Goal: Information Seeking & Learning: Check status

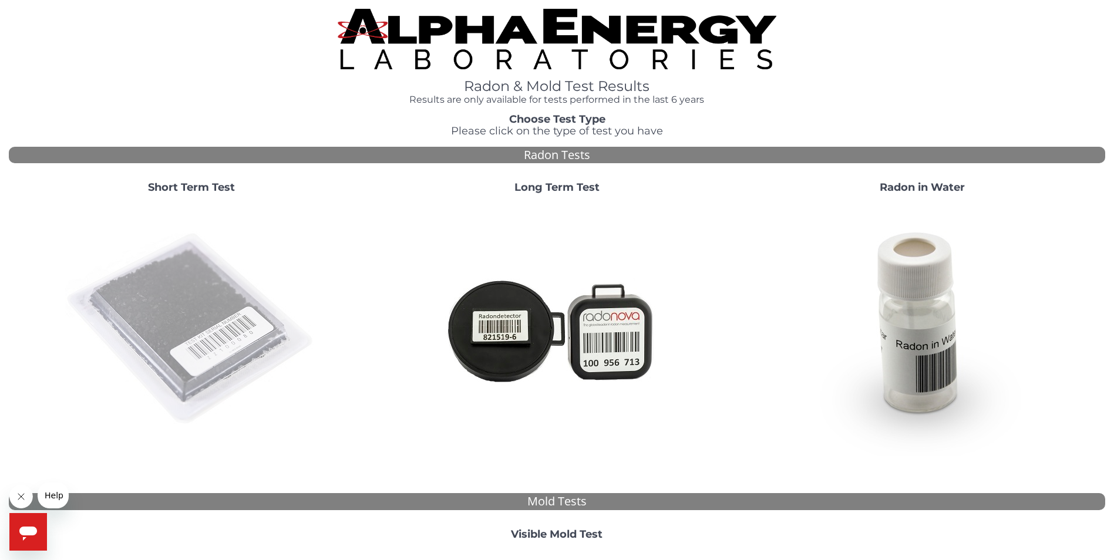
click at [192, 306] on img at bounding box center [191, 329] width 252 height 252
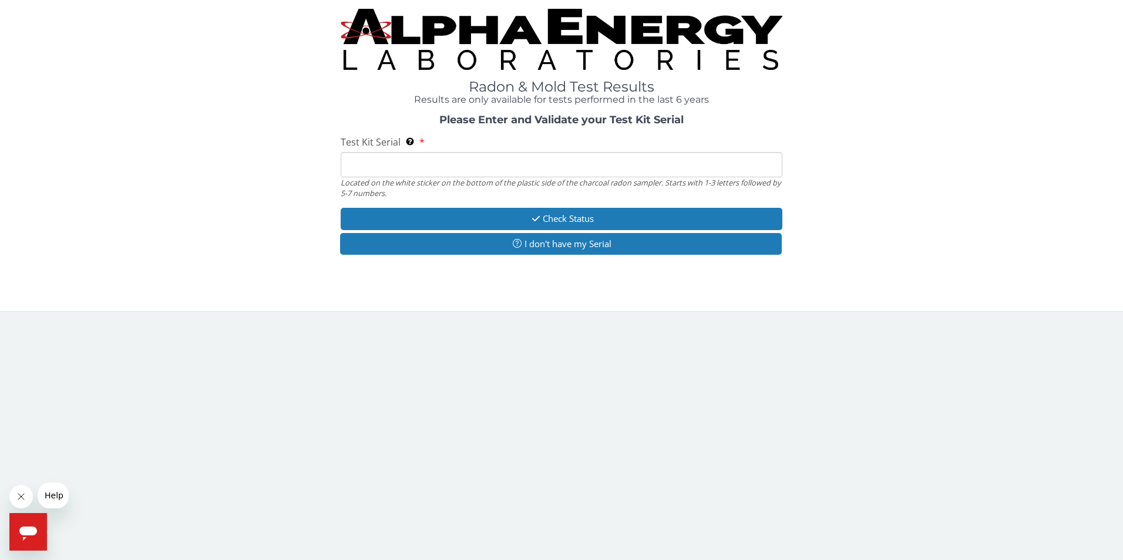
click at [367, 173] on input "Test Kit Serial Located on the white sticker on the bottom of the plastic side …" at bounding box center [562, 164] width 442 height 25
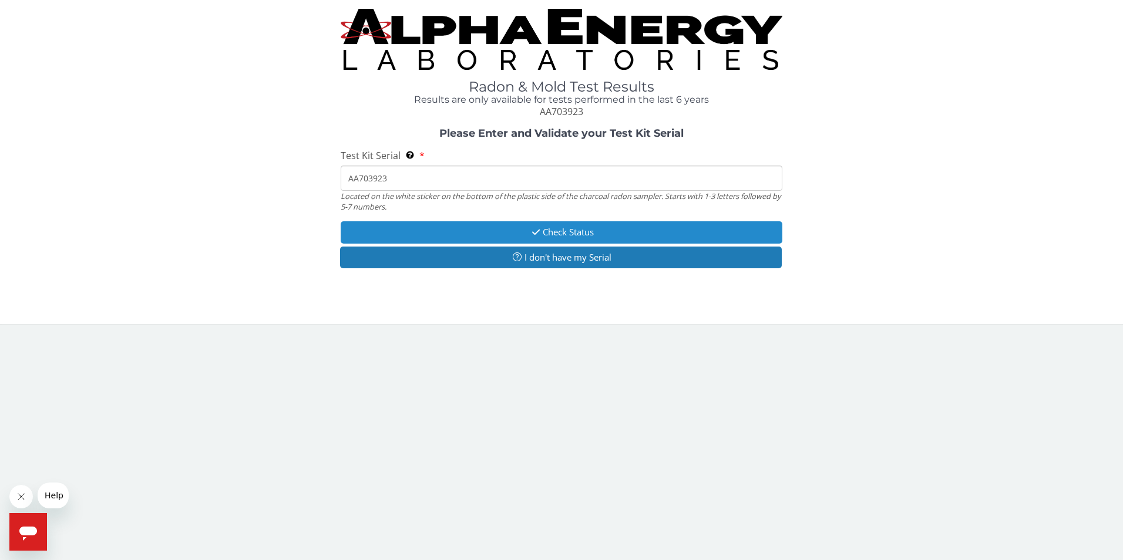
type input "AA703923"
click at [574, 230] on button "Check Status" at bounding box center [562, 232] width 442 height 22
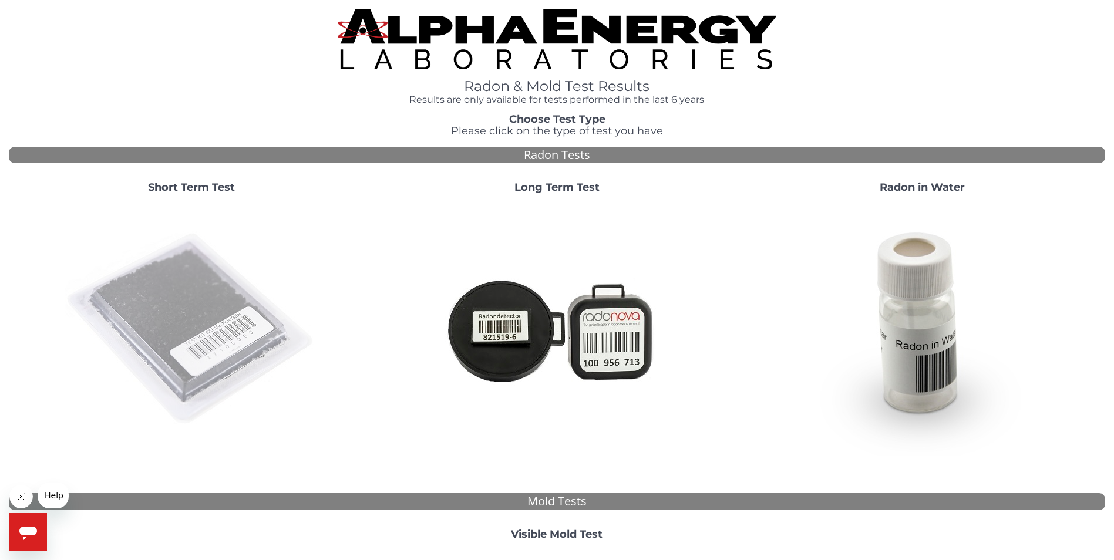
click at [156, 319] on img at bounding box center [191, 329] width 252 height 252
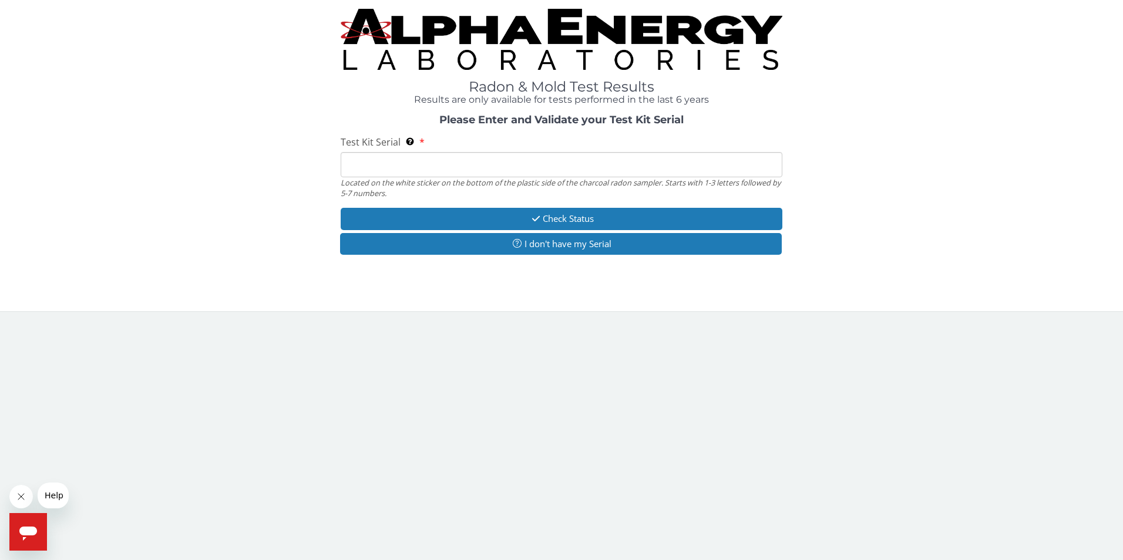
click at [349, 164] on input "Test Kit Serial Located on the white sticker on the bottom of the plastic side …" at bounding box center [562, 164] width 442 height 25
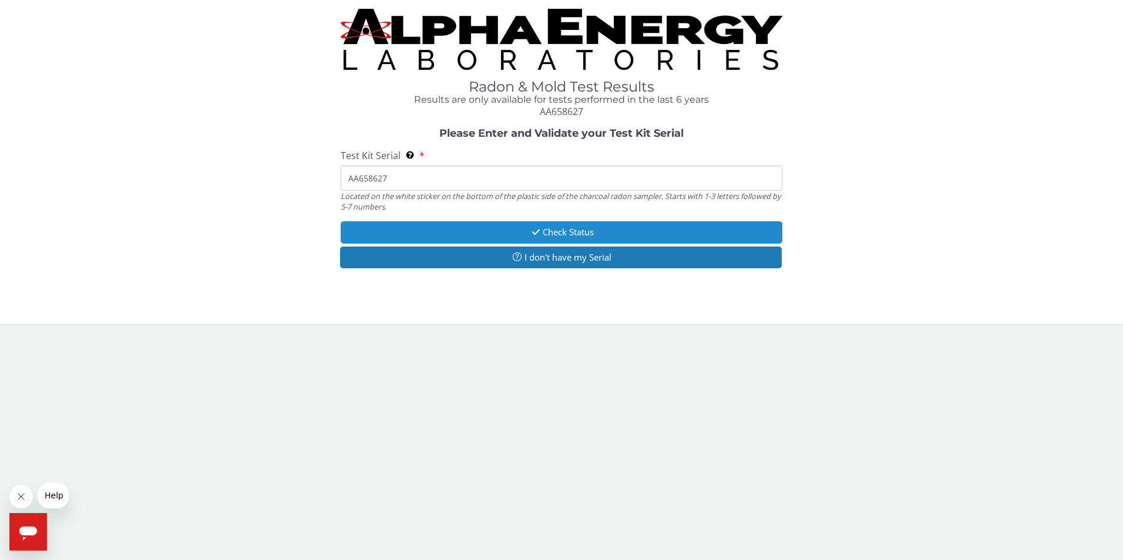
type input "AA658627"
click at [539, 228] on icon "button" at bounding box center [536, 232] width 14 height 9
